Goal: Use online tool/utility: Utilize a website feature to perform a specific function

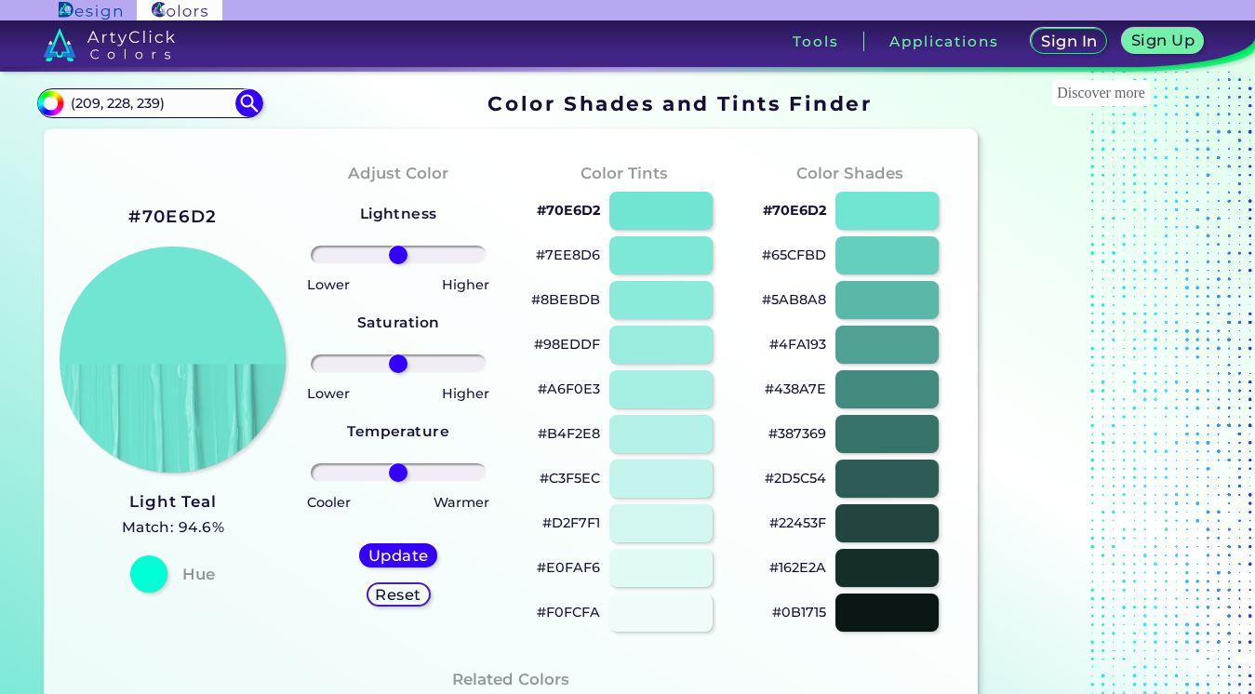
type input "(209, 228, 239)"
drag, startPoint x: 127, startPoint y: 98, endPoint x: 196, endPoint y: 101, distance: 69.9
click at [196, 101] on input "(209, 228, 239)" at bounding box center [150, 102] width 173 height 25
click at [255, 114] on img at bounding box center [250, 103] width 33 height 33
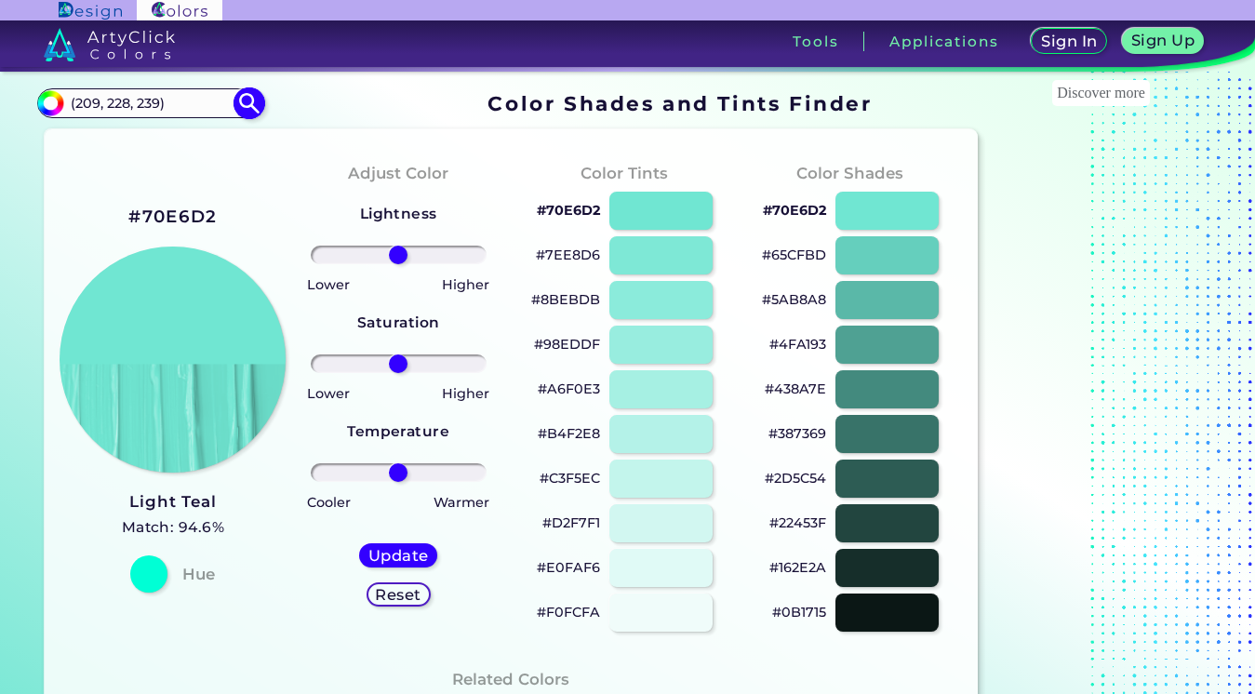
click at [241, 100] on img at bounding box center [250, 103] width 33 height 33
click at [242, 100] on img at bounding box center [250, 103] width 33 height 33
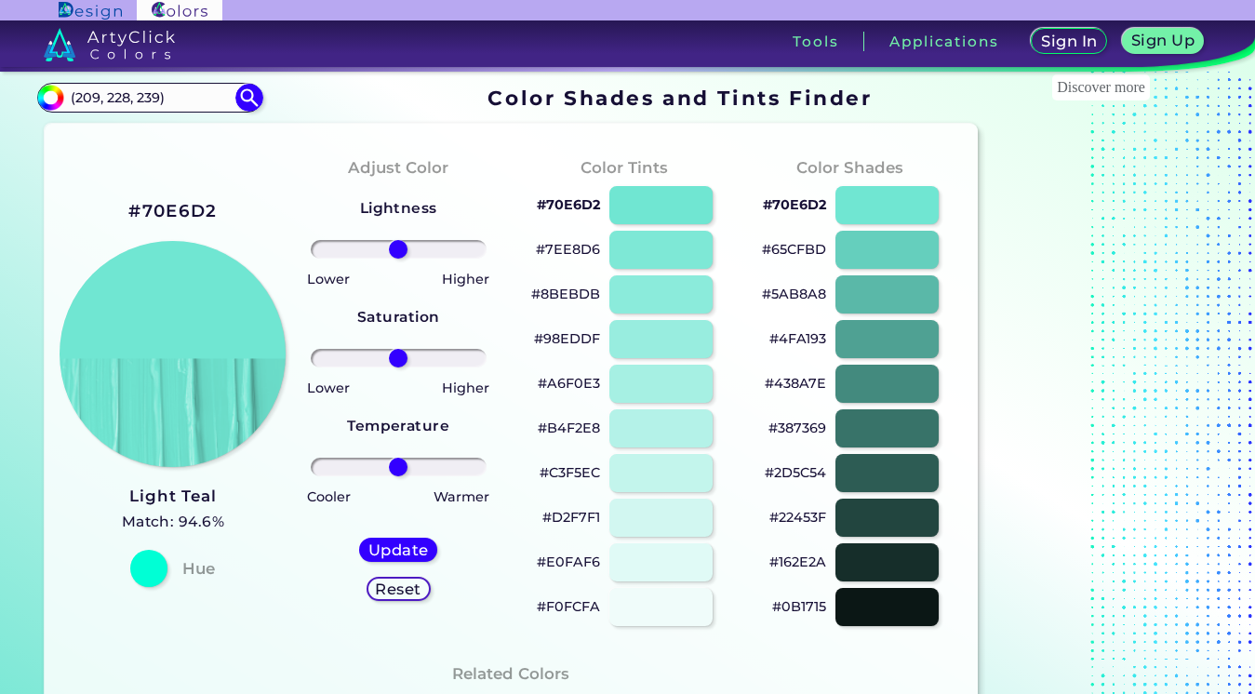
scroll to position [10, 0]
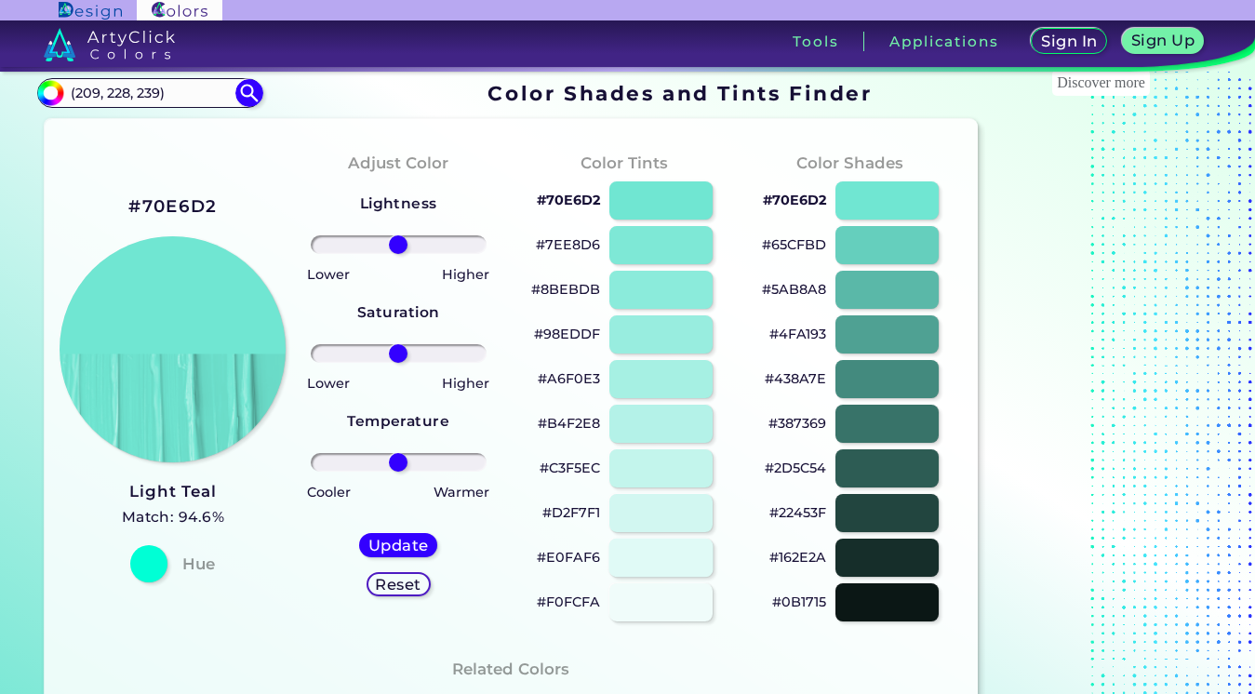
click at [636, 555] on div at bounding box center [661, 558] width 104 height 38
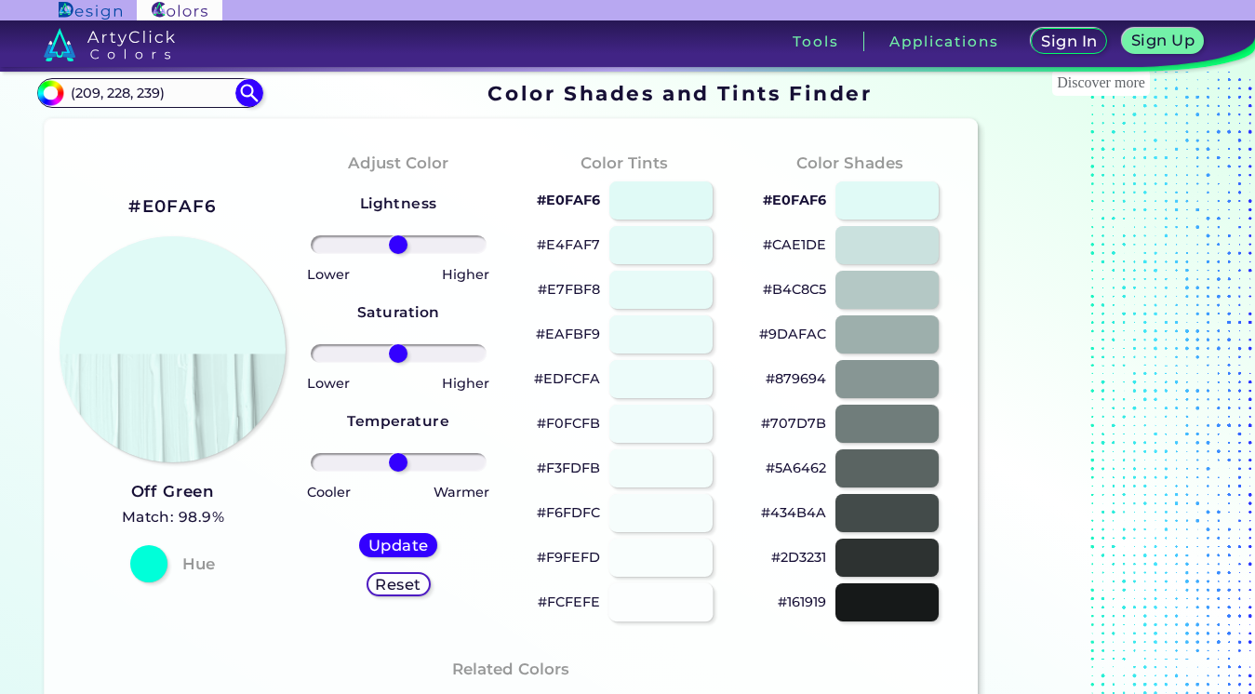
click at [650, 613] on div at bounding box center [661, 602] width 104 height 38
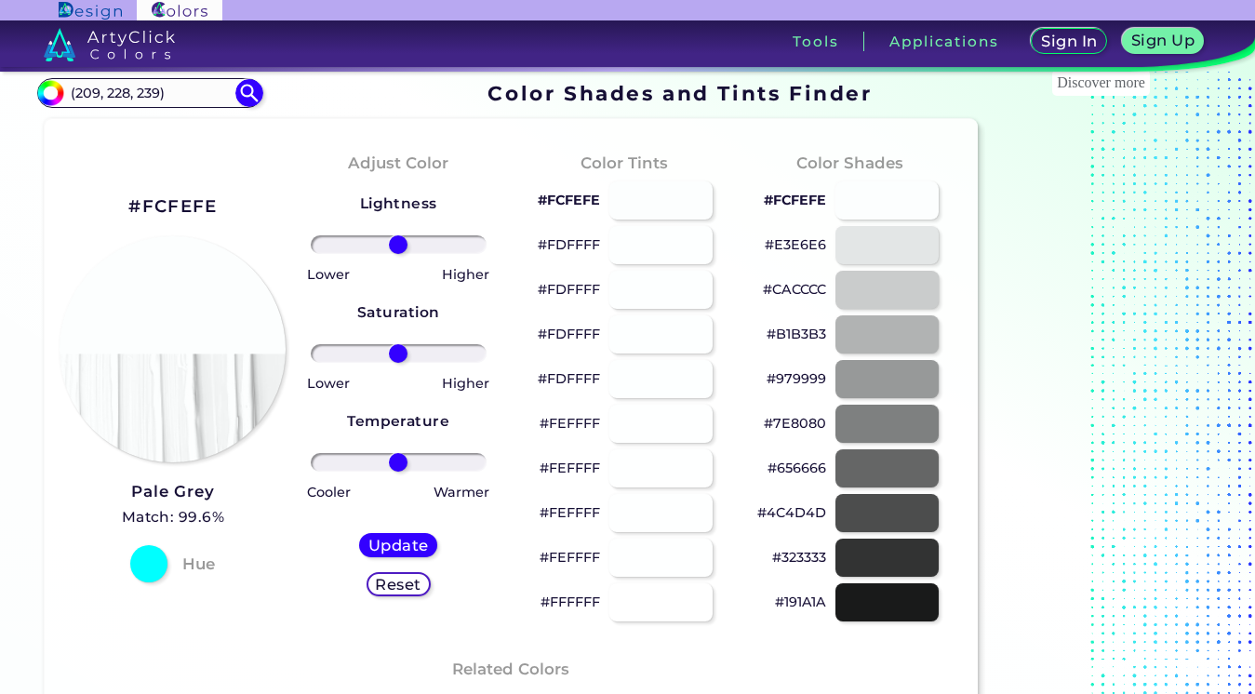
click at [638, 533] on div "#FEFFFF" at bounding box center [624, 513] width 196 height 45
click at [638, 489] on div "#FEFFFF" at bounding box center [624, 469] width 196 height 45
click at [645, 184] on div at bounding box center [661, 200] width 104 height 38
type input "#fcfefe"
click at [143, 555] on div at bounding box center [148, 563] width 37 height 37
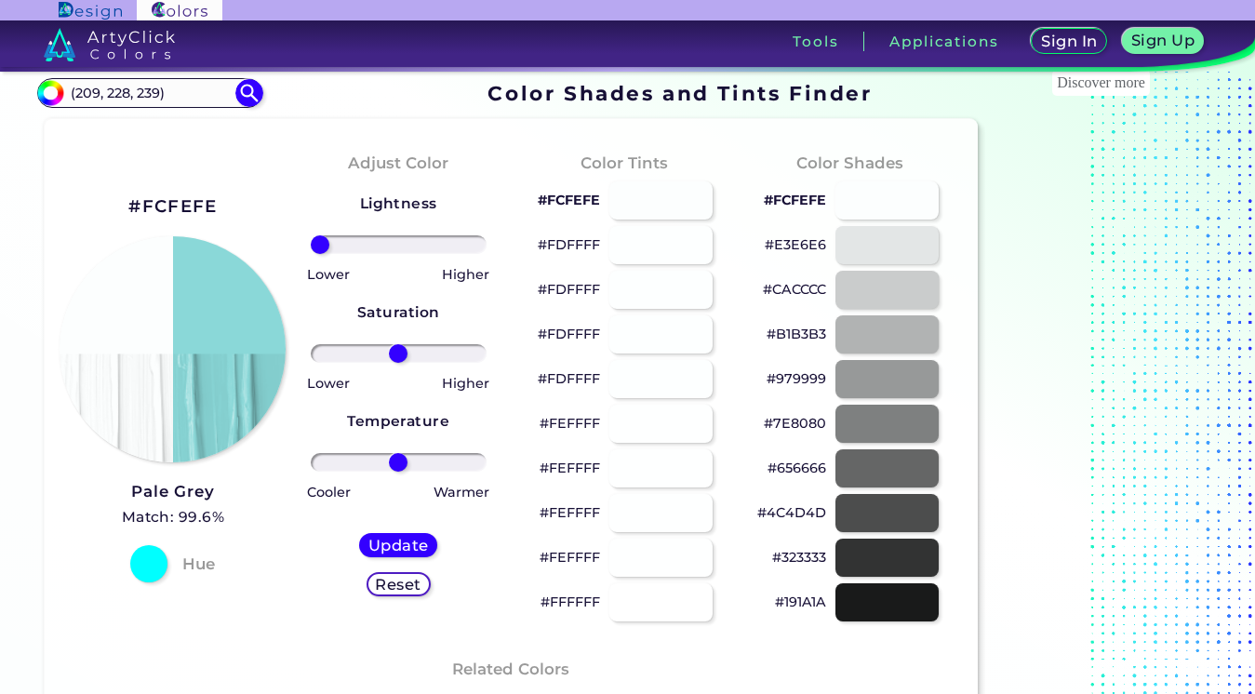
drag, startPoint x: 402, startPoint y: 247, endPoint x: 59, endPoint y: 293, distance: 346.3
type input "-100"
click at [408, 545] on h5 "Update" at bounding box center [398, 545] width 55 height 14
type input "#8ad8d8"
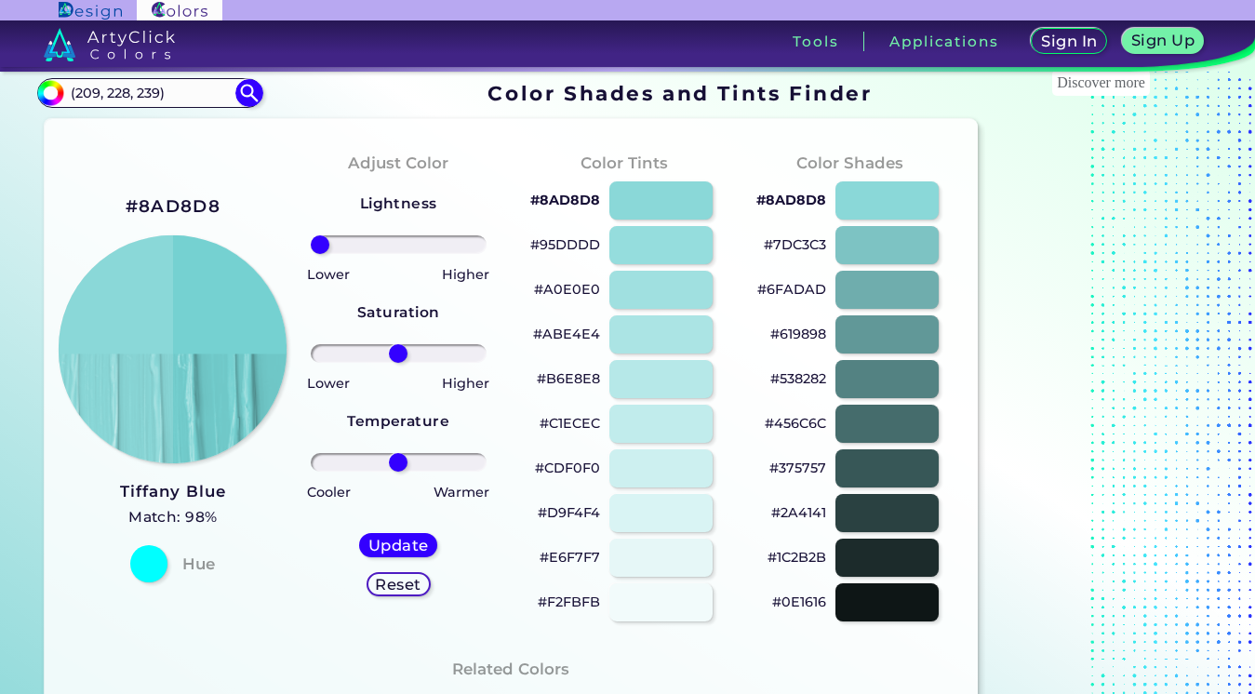
drag, startPoint x: 390, startPoint y: 243, endPoint x: 192, endPoint y: 250, distance: 198.3
type input "-100"
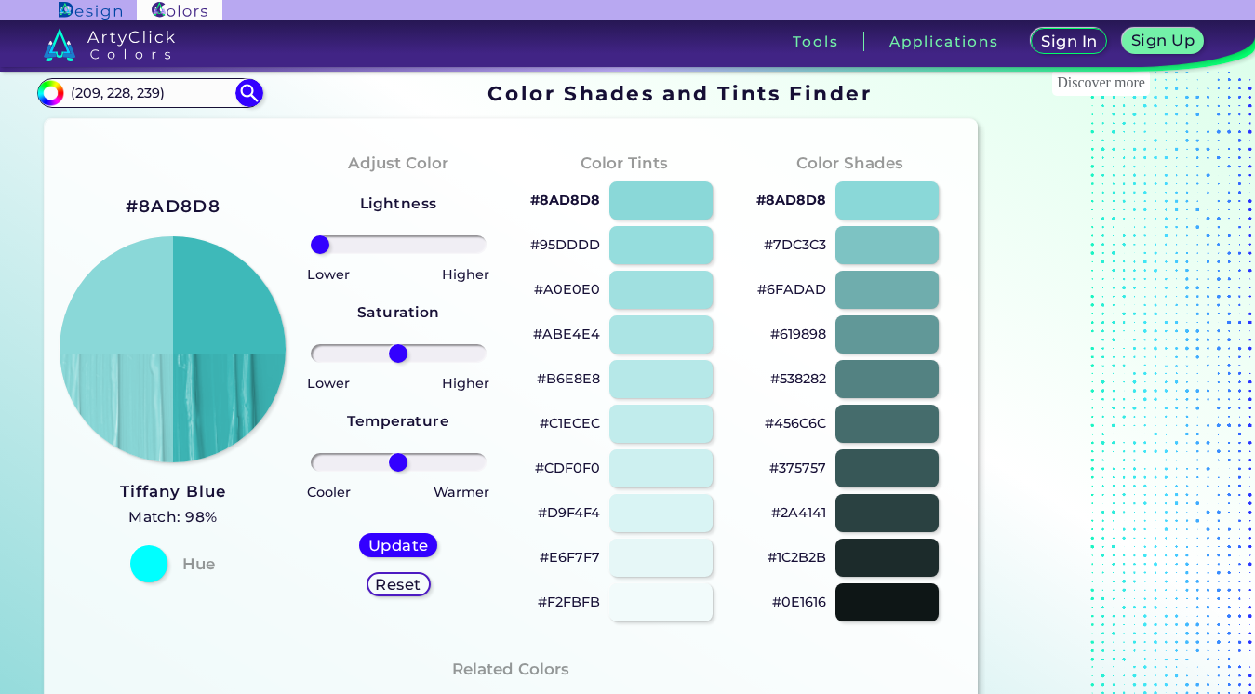
click at [375, 522] on div "Update Reset" at bounding box center [398, 564] width 108 height 93
click at [378, 533] on div "Update Reset" at bounding box center [398, 564] width 108 height 93
click at [383, 541] on h5 "Update" at bounding box center [398, 545] width 55 height 14
type input "#3eb9b9"
type input "0"
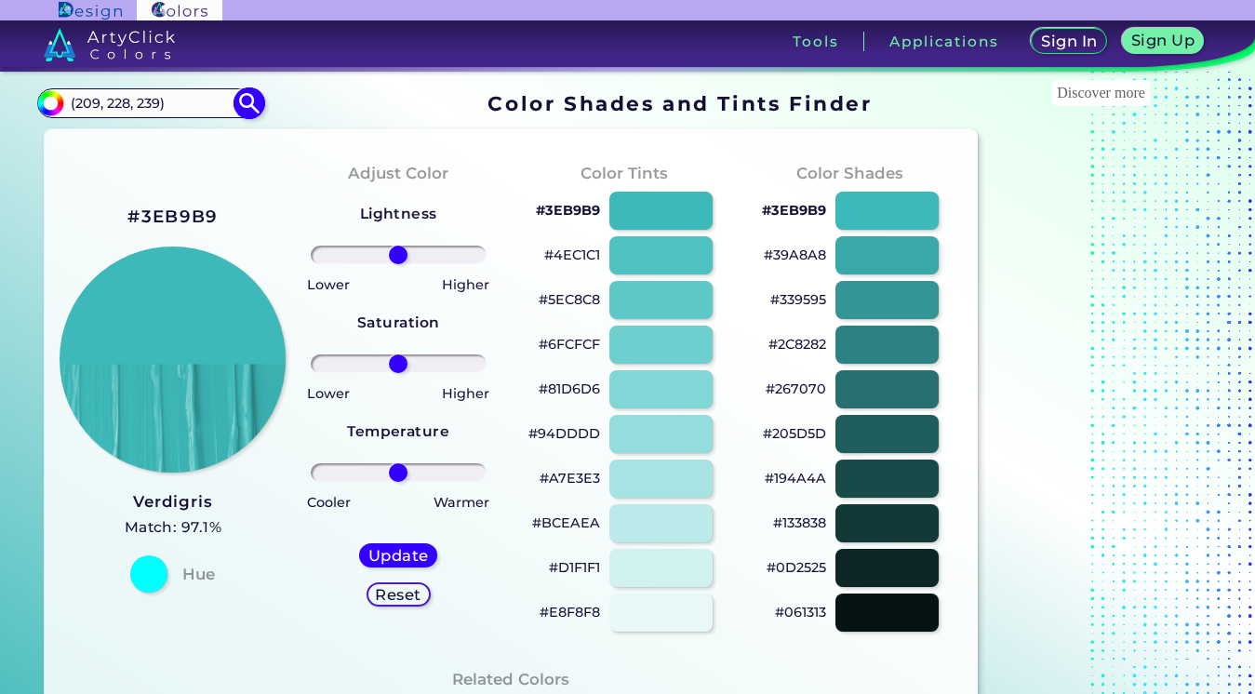
click at [170, 114] on input "(209, 228, 239)" at bounding box center [150, 102] width 173 height 25
type input "tropical blue"
click at [145, 149] on p "Tropical Blue ◉" at bounding box center [122, 136] width 108 height 34
type input "#c3ddf9"
type input "#C3DDF9"
